Goal: Task Accomplishment & Management: Complete application form

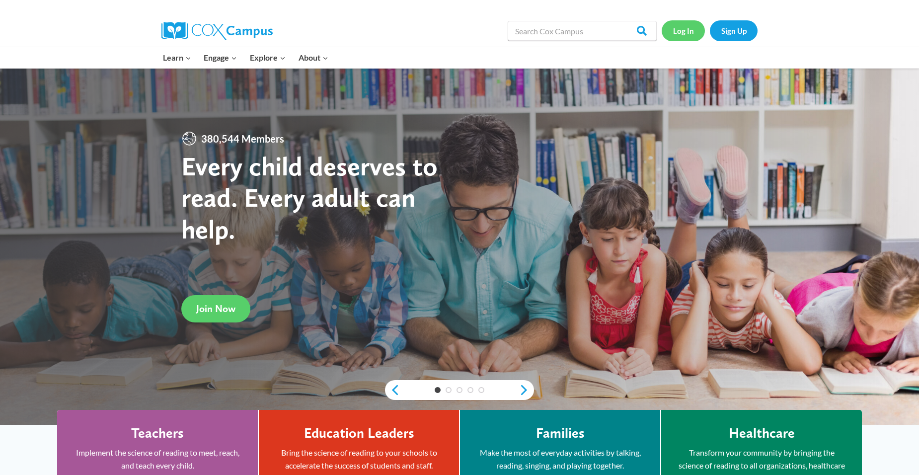
click at [674, 28] on link "Log In" at bounding box center [683, 30] width 43 height 20
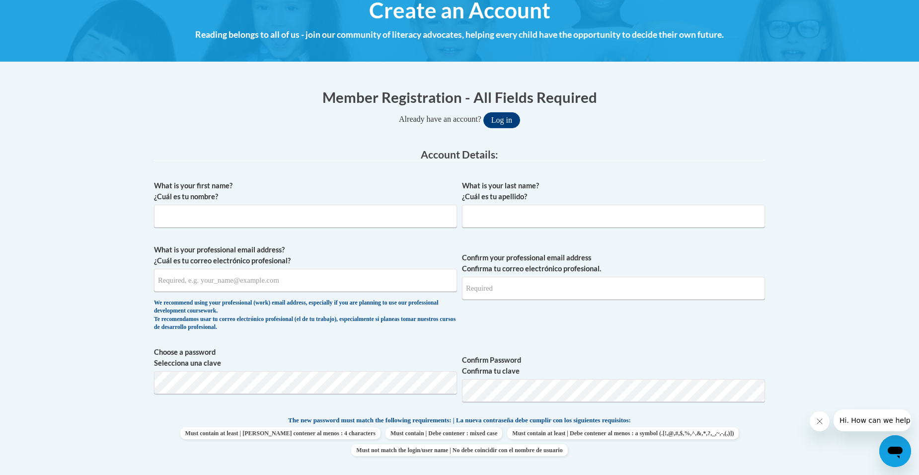
scroll to position [149, 0]
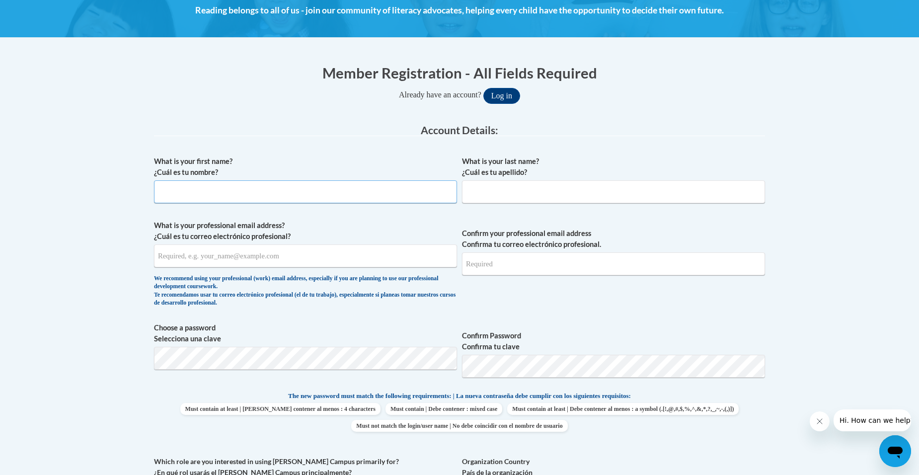
click at [302, 194] on input "What is your first name? ¿Cuál es tu nombre?" at bounding box center [305, 191] width 303 height 23
type input "Jacquetta"
type input "Lane"
click at [247, 255] on input "What is your professional email address? ¿Cuál es tu correo electrónico profesi…" at bounding box center [305, 255] width 303 height 23
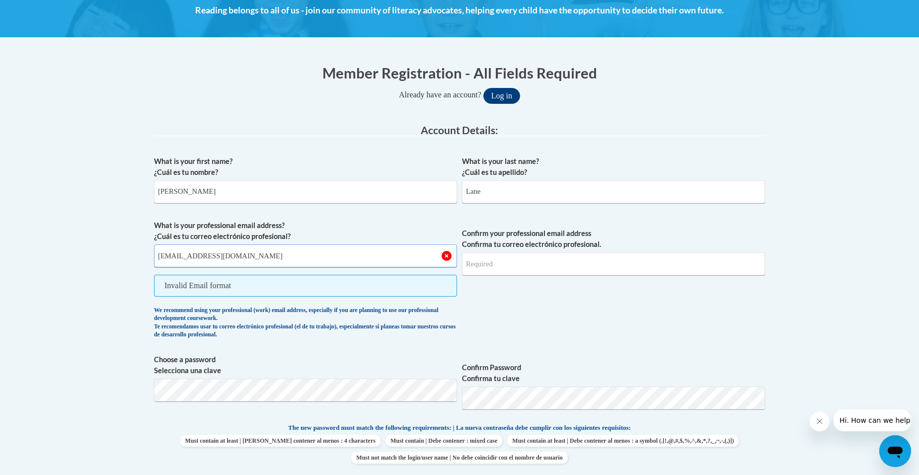
type input "lanejacquetta@yahoo.com"
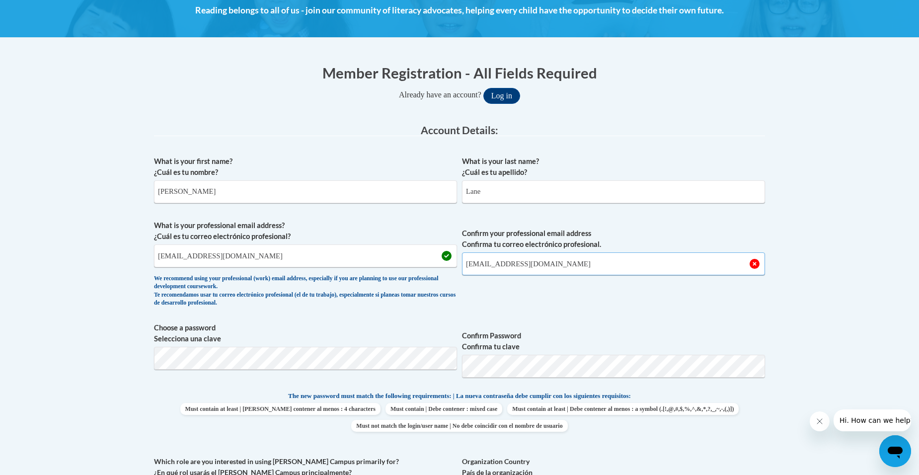
type input "lanejacquetta@yahoo.com"
click at [344, 336] on label "Choose a password Selecciona una clave" at bounding box center [305, 333] width 303 height 22
click at [684, 297] on span "Confirm your professional email address Confirma tu correo electrónico profesio…" at bounding box center [613, 266] width 303 height 92
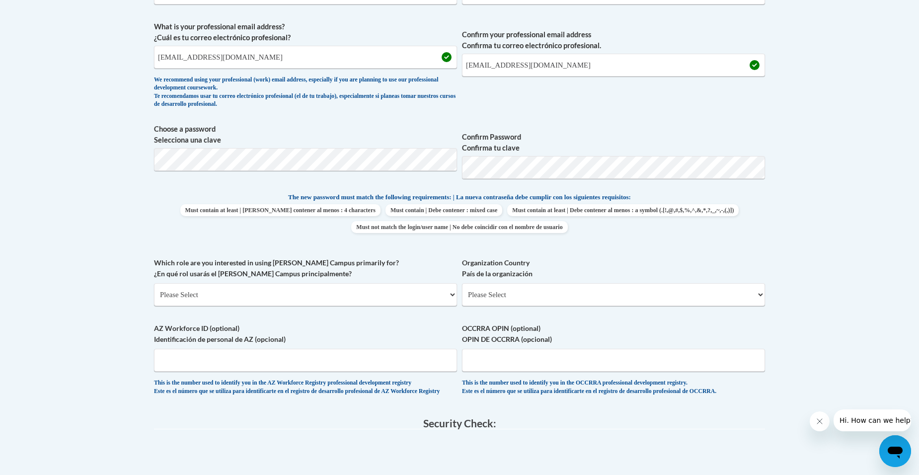
scroll to position [397, 0]
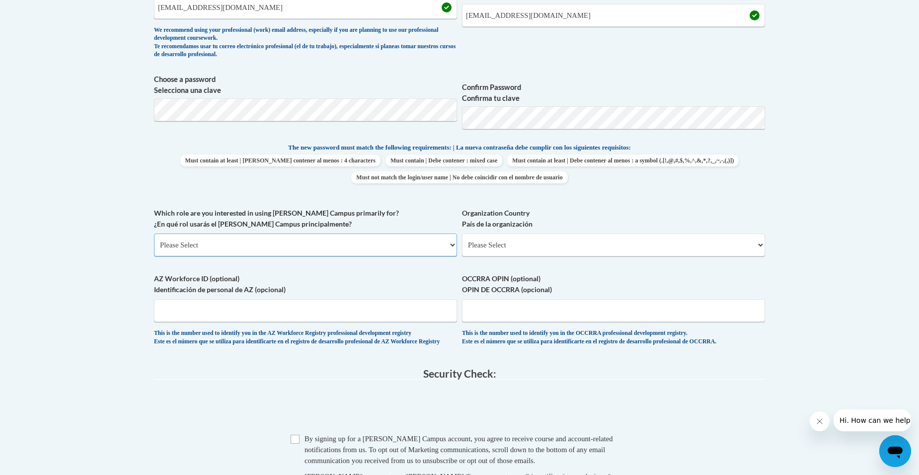
click at [295, 237] on select "Please Select College/University | Colegio/Universidad Community/Nonprofit Part…" at bounding box center [305, 245] width 303 height 23
select select "fbf2d438-af2f-41f8-98f1-81c410e29de3"
click at [154, 234] on select "Please Select College/University | Colegio/Universidad Community/Nonprofit Part…" at bounding box center [305, 245] width 303 height 23
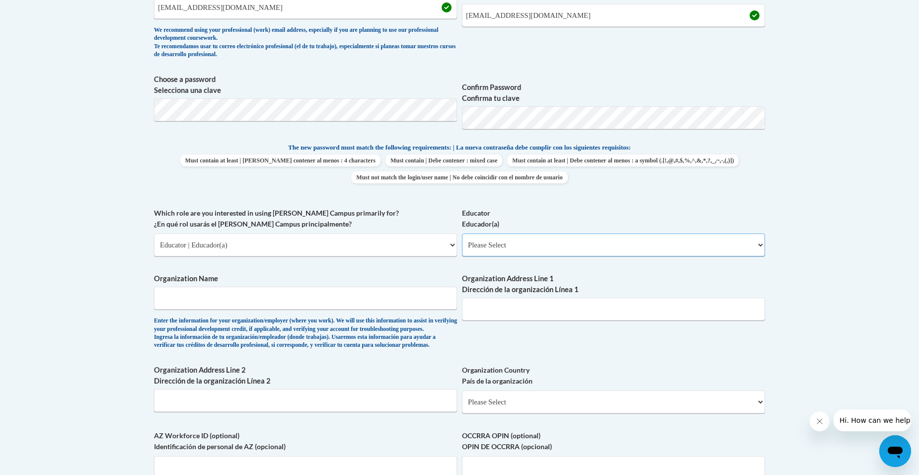
drag, startPoint x: 598, startPoint y: 247, endPoint x: 589, endPoint y: 253, distance: 10.3
click at [598, 247] on select "Please Select Early Learning/Daycare Teacher/Family Home Care Provider | Maestr…" at bounding box center [613, 245] width 303 height 23
select select "5e2af403-4f2c-4e49-a02f-103e55d7b75b"
click at [462, 234] on select "Please Select Early Learning/Daycare Teacher/Family Home Care Provider | Maestr…" at bounding box center [613, 245] width 303 height 23
click at [256, 298] on input "Organization Name" at bounding box center [305, 298] width 303 height 23
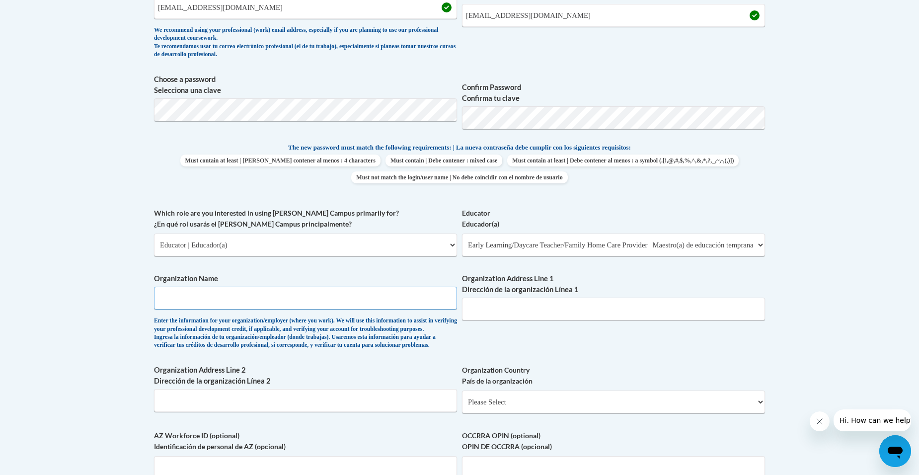
type input "amazing beginnings academy"
type input "551 hwy 138"
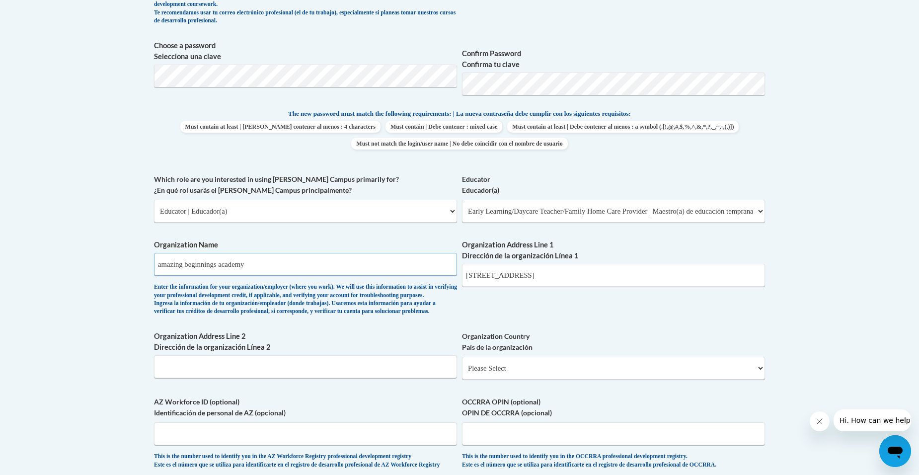
scroll to position [447, 0]
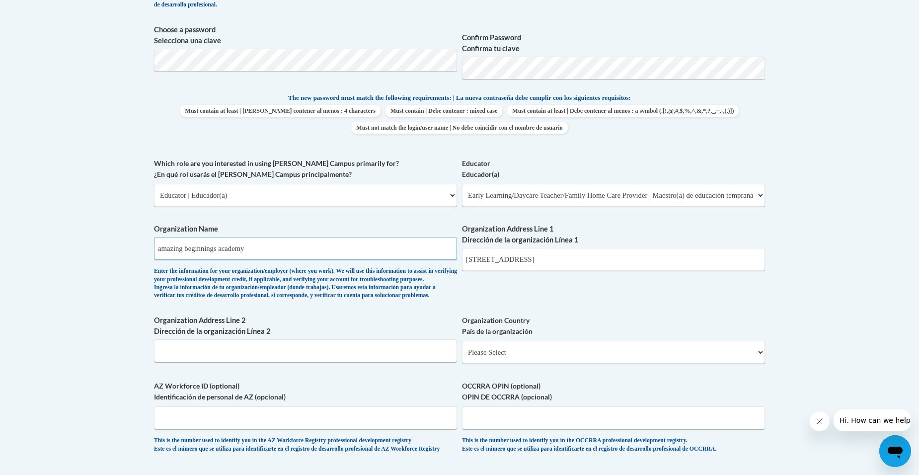
click at [161, 250] on input "amazing beginnings academy" at bounding box center [305, 248] width 303 height 23
click at [192, 246] on input "Amazing beginnings academy" at bounding box center [305, 248] width 303 height 23
click at [229, 248] on input "Amazing Beginnings academy" at bounding box center [305, 248] width 303 height 23
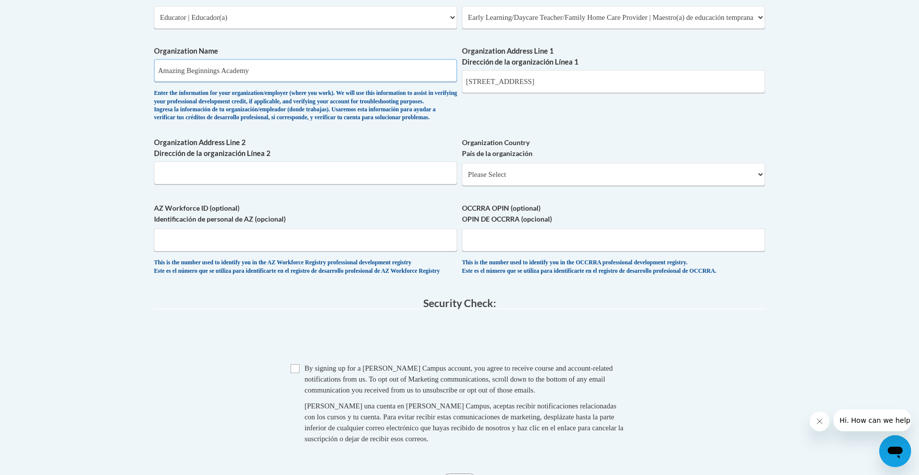
scroll to position [696, 0]
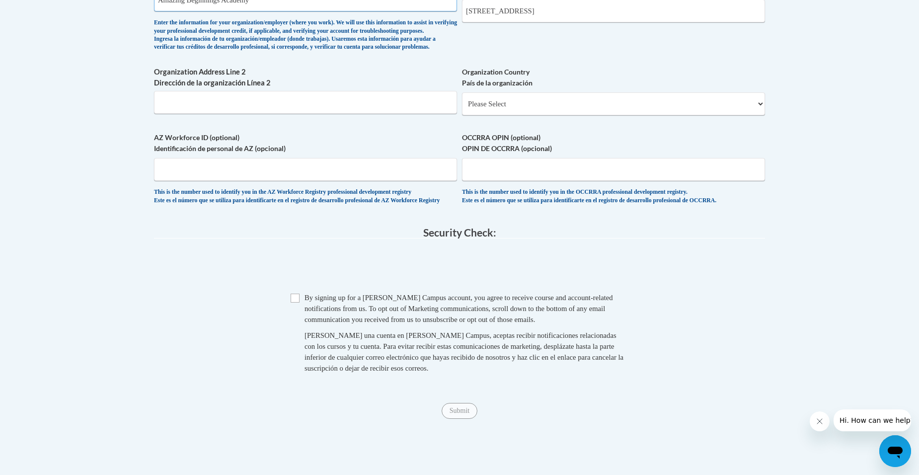
type input "Amazing Beginnings Academy"
click at [298, 303] on input "Checkbox" at bounding box center [295, 298] width 9 height 9
checkbox input "true"
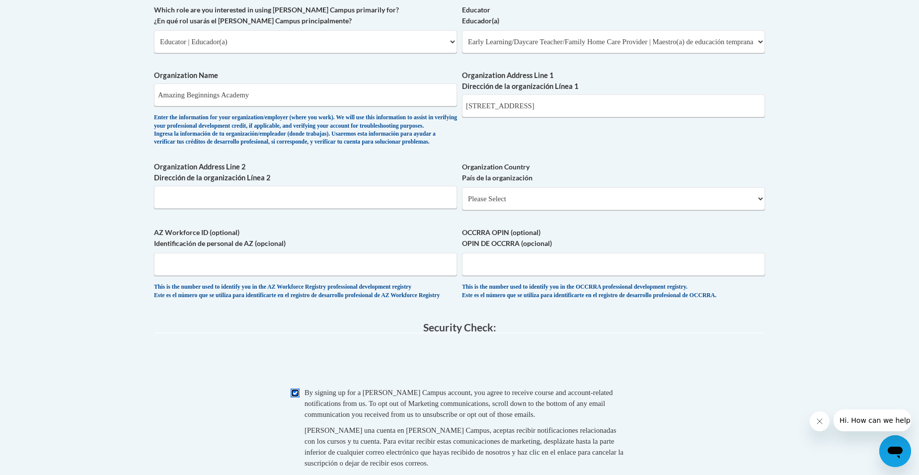
scroll to position [547, 0]
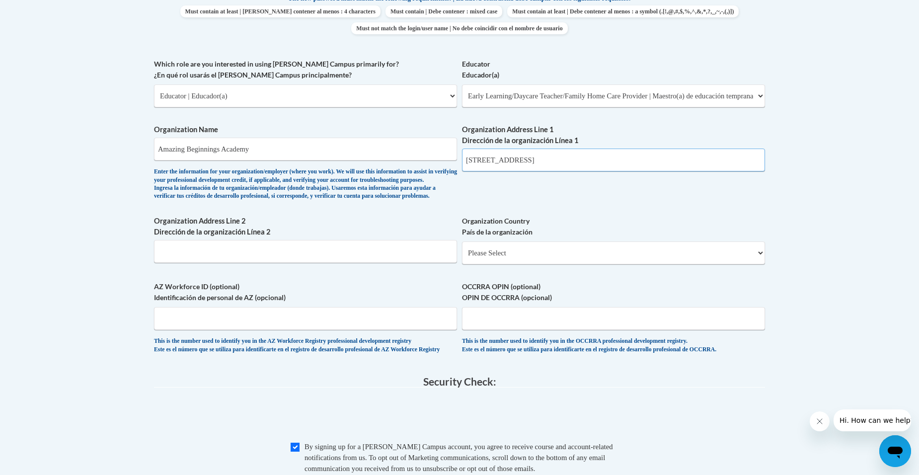
click at [493, 160] on input "551 hwy 138" at bounding box center [613, 160] width 303 height 23
type input "551 HWY 138"
click at [394, 237] on label "Organization Address Line 2 Dirección de la organización Línea 2" at bounding box center [305, 227] width 303 height 22
click at [394, 240] on input "Organization Address Line 2 Dirección de la organización Línea 2" at bounding box center [305, 251] width 303 height 23
click at [496, 264] on select "Please Select United States | Estados Unidos Outside of the United States | Fue…" at bounding box center [613, 252] width 303 height 23
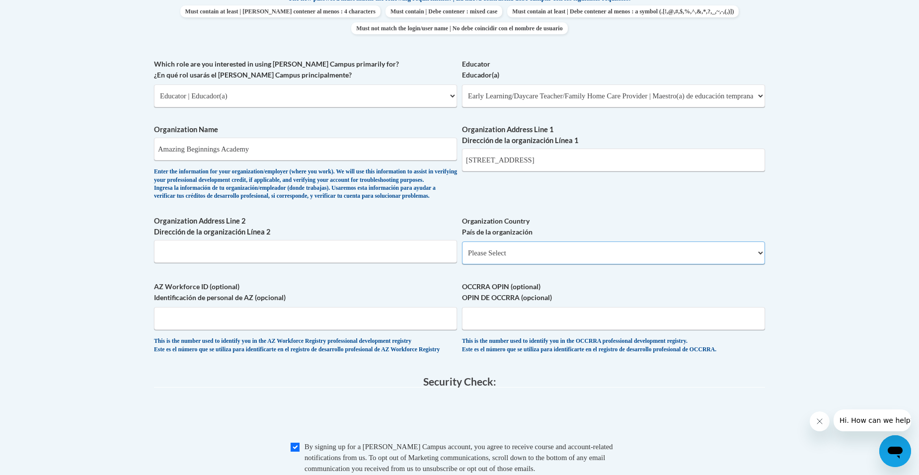
select select "ad49bcad-a171-4b2e-b99c-48b446064914"
click at [462, 257] on select "Please Select United States | Estados Unidos Outside of the United States | Fue…" at bounding box center [613, 252] width 303 height 23
select select
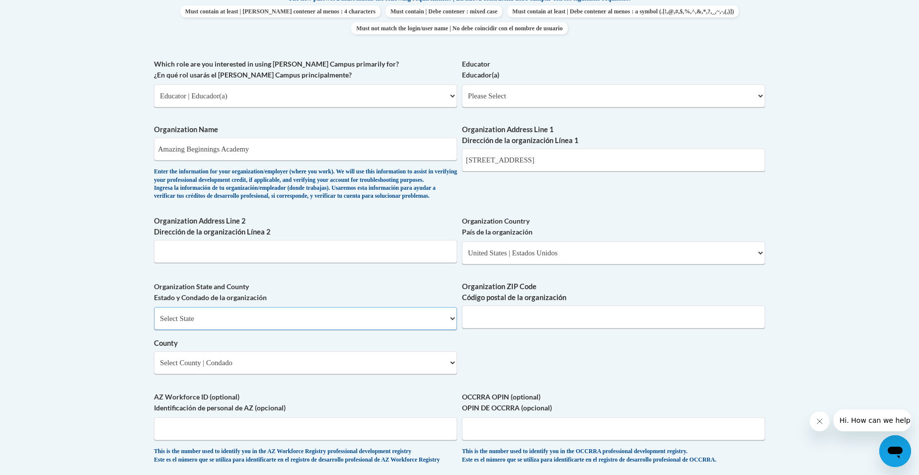
click at [202, 330] on select "Select State Alabama Alaska Arizona Arkansas California Colorado Connecticut De…" at bounding box center [305, 318] width 303 height 23
select select "Georgia"
click at [154, 323] on select "Select State Alabama Alaska Arizona Arkansas California Colorado Connecticut De…" at bounding box center [305, 318] width 303 height 23
click at [553, 322] on input "Organization ZIP Code Código postal de la organización" at bounding box center [613, 317] width 303 height 23
type input "30238"
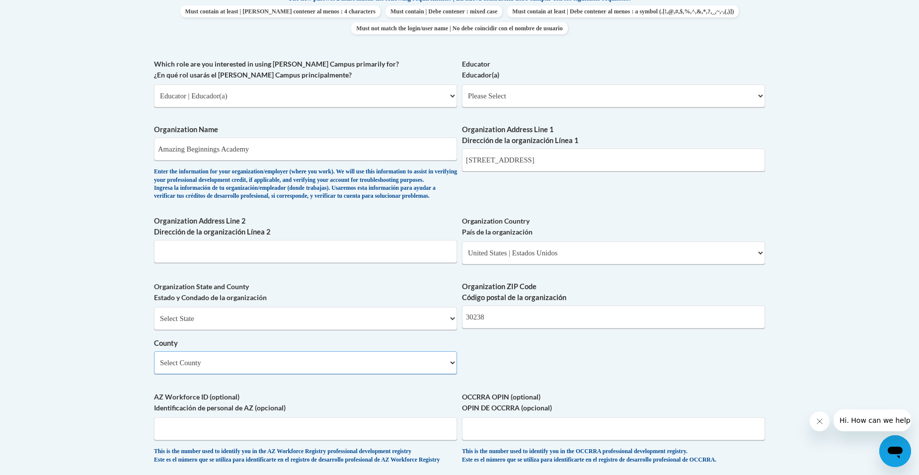
select select "Clayton"
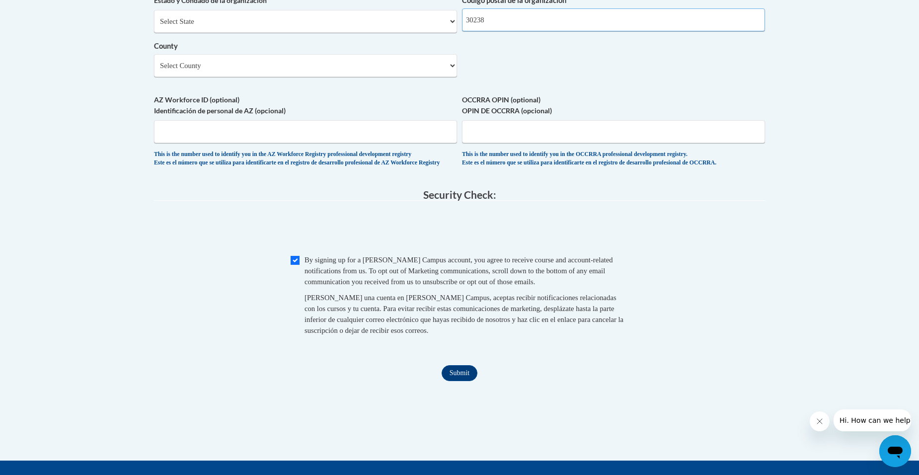
scroll to position [845, 0]
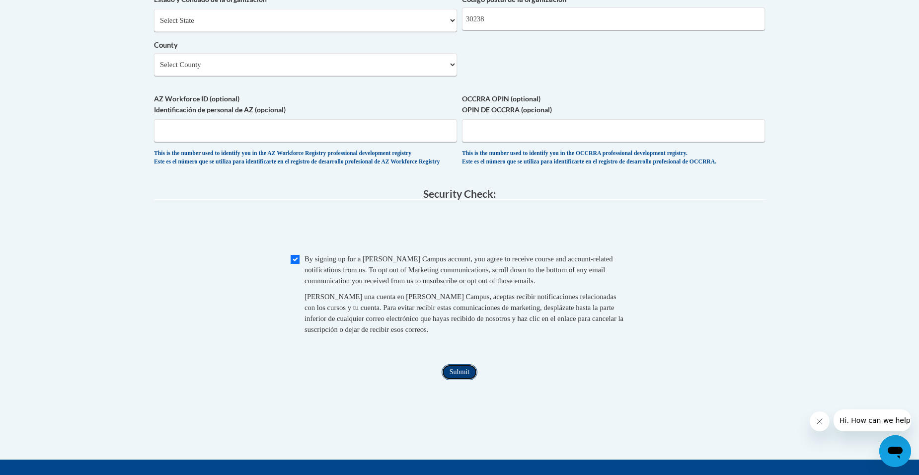
click at [467, 380] on input "Submit" at bounding box center [460, 372] width 36 height 16
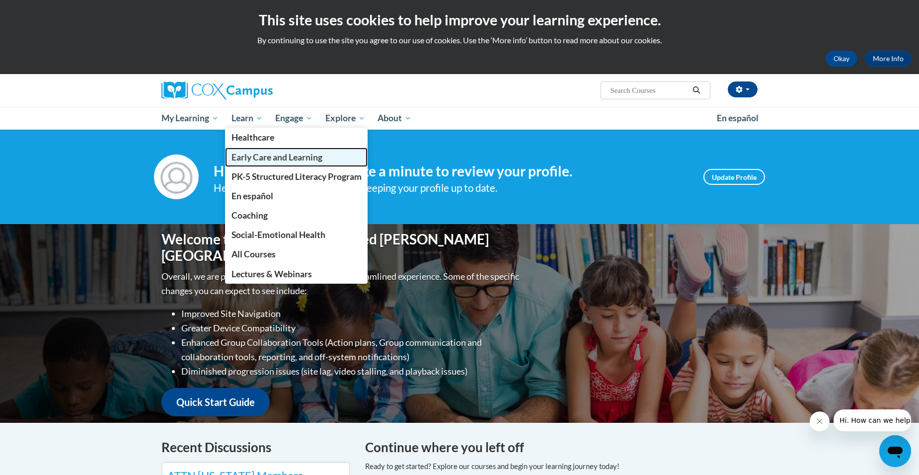
click at [255, 159] on span "Early Care and Learning" at bounding box center [277, 157] width 91 height 10
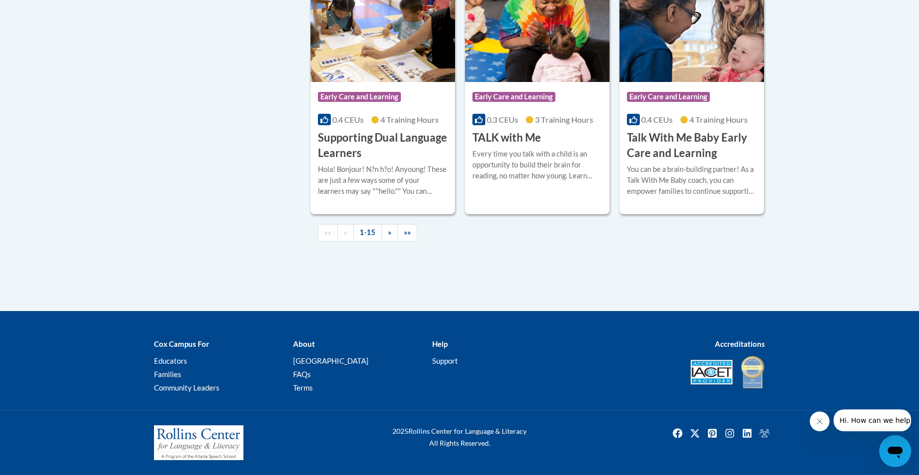
scroll to position [1500, 0]
click at [405, 234] on span "»»" at bounding box center [407, 232] width 7 height 8
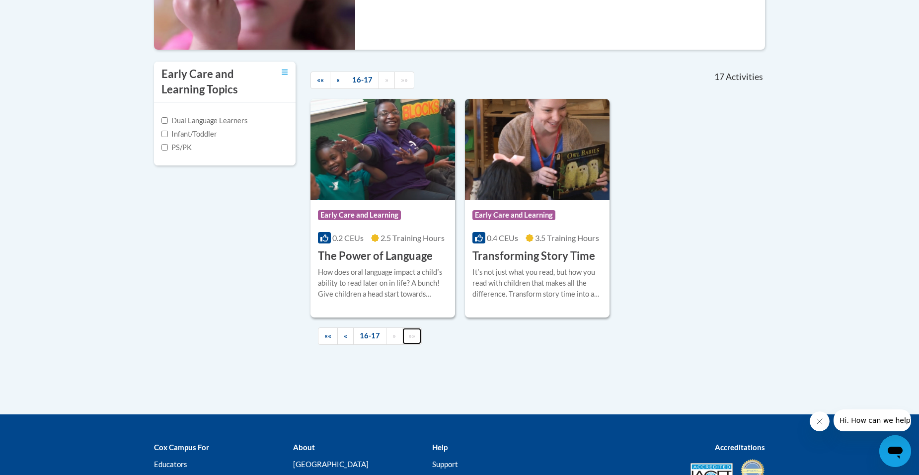
scroll to position [294, 0]
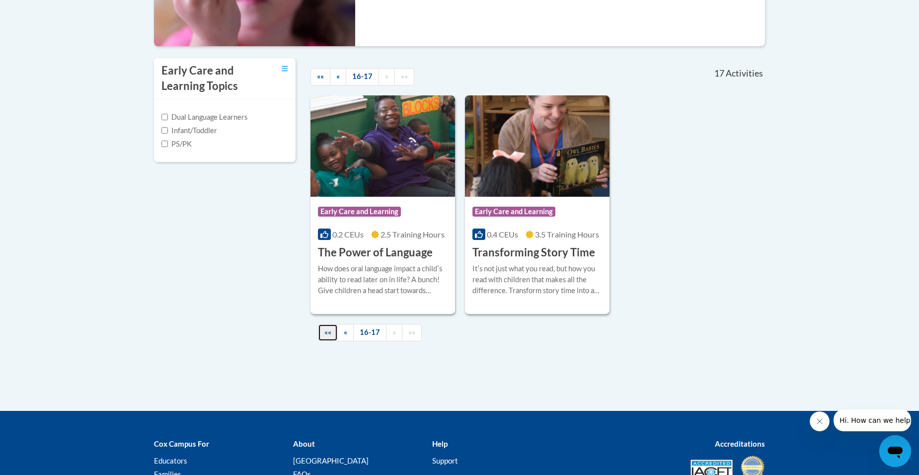
click at [323, 337] on link "««" at bounding box center [328, 332] width 20 height 17
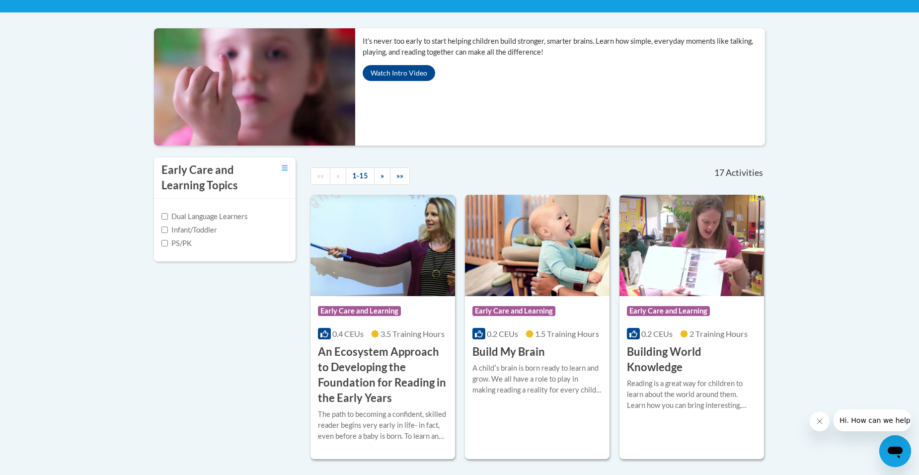
scroll to position [0, 0]
